Goal: Transaction & Acquisition: Obtain resource

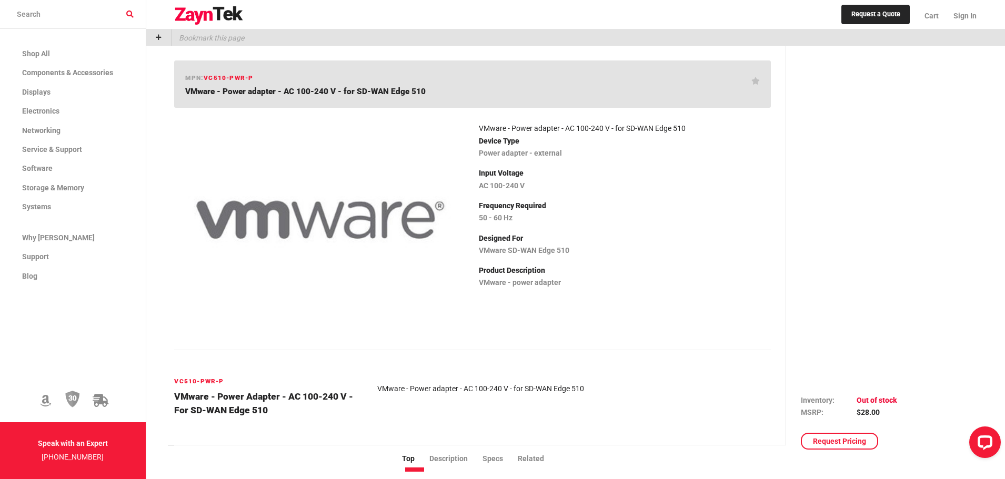
drag, startPoint x: 423, startPoint y: 89, endPoint x: 355, endPoint y: 97, distance: 68.9
click at [355, 97] on div "mpn: VC510-PWR-P VMware - Power adapter - AC 100-240 V - for SD-WAN Edge 510" at bounding box center [472, 84] width 596 height 48
copy span "SD-WAN Edge 510"
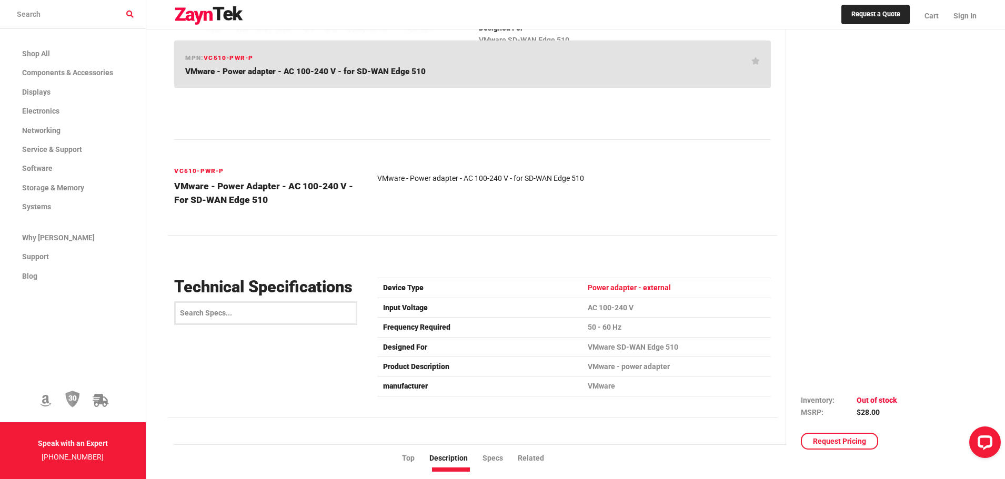
scroll to position [263, 0]
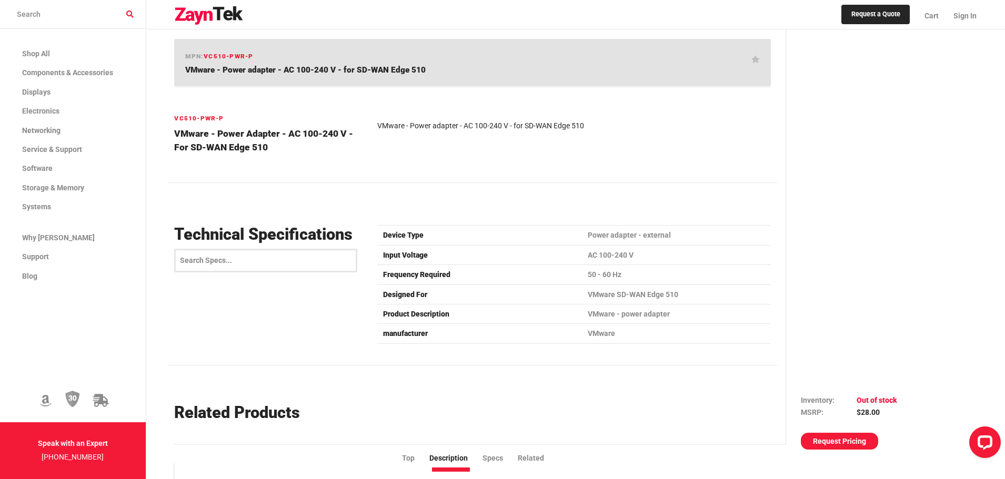
click at [841, 443] on link "Request Pricing" at bounding box center [839, 441] width 77 height 17
